Goal: Task Accomplishment & Management: Manage account settings

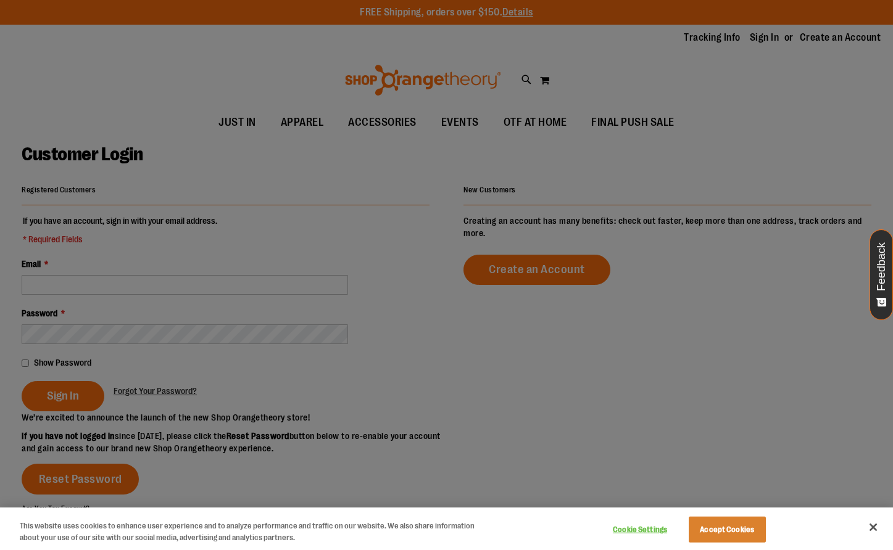
click at [309, 209] on div at bounding box center [446, 275] width 893 height 550
click at [275, 294] on div at bounding box center [446, 275] width 893 height 550
click at [715, 545] on div "Cookie Settings Accept Cookies" at bounding box center [688, 529] width 172 height 40
click at [743, 525] on button "Accept Cookies" at bounding box center [727, 530] width 77 height 26
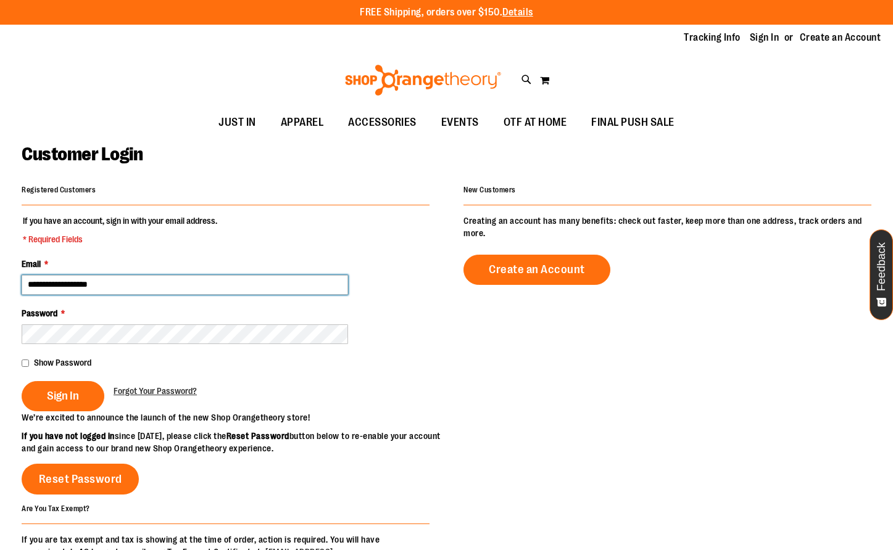
type input "**********"
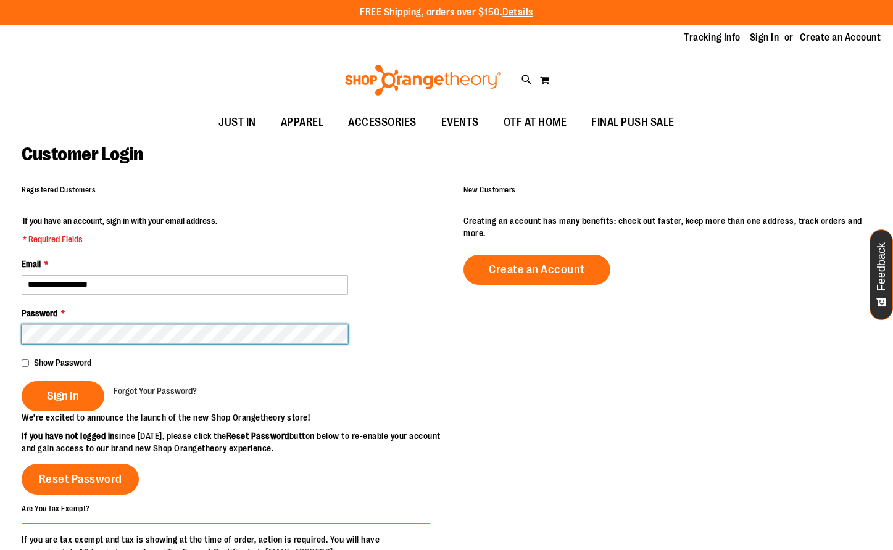
click at [62, 395] on button "Sign In" at bounding box center [63, 396] width 83 height 30
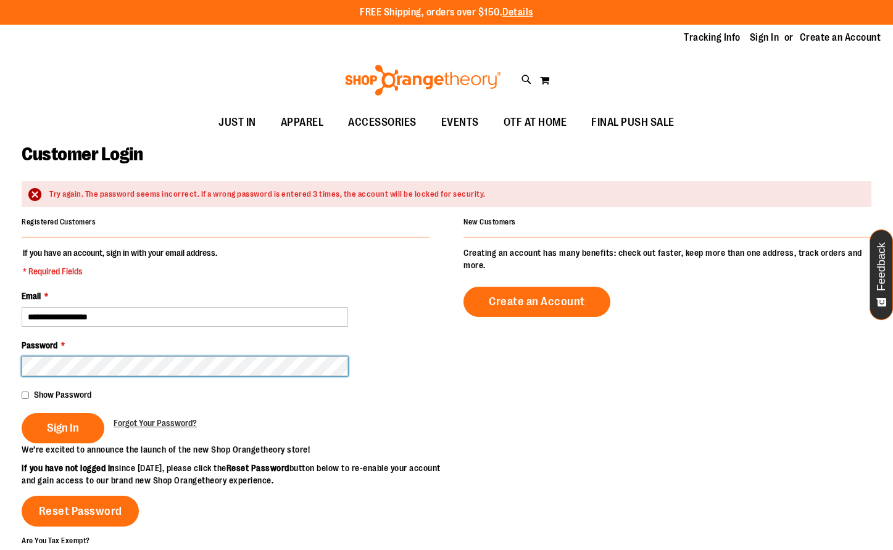
click at [62, 427] on button "Sign In" at bounding box center [63, 428] width 83 height 30
